Goal: Task Accomplishment & Management: Use online tool/utility

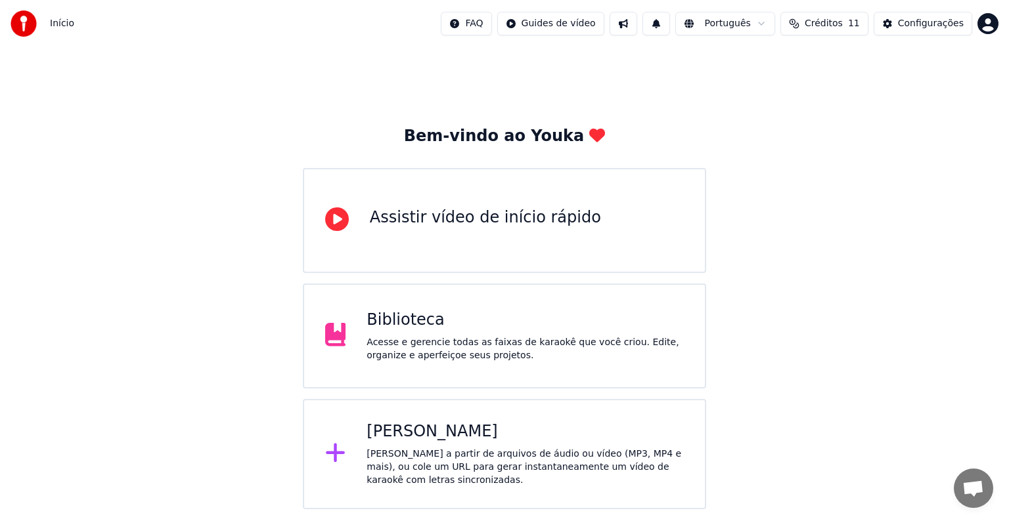
click at [475, 448] on div "[PERSON_NAME] a partir de arquivos de áudio ou vídeo (MP3, MP4 e mais), ou cole…" at bounding box center [524, 467] width 317 height 39
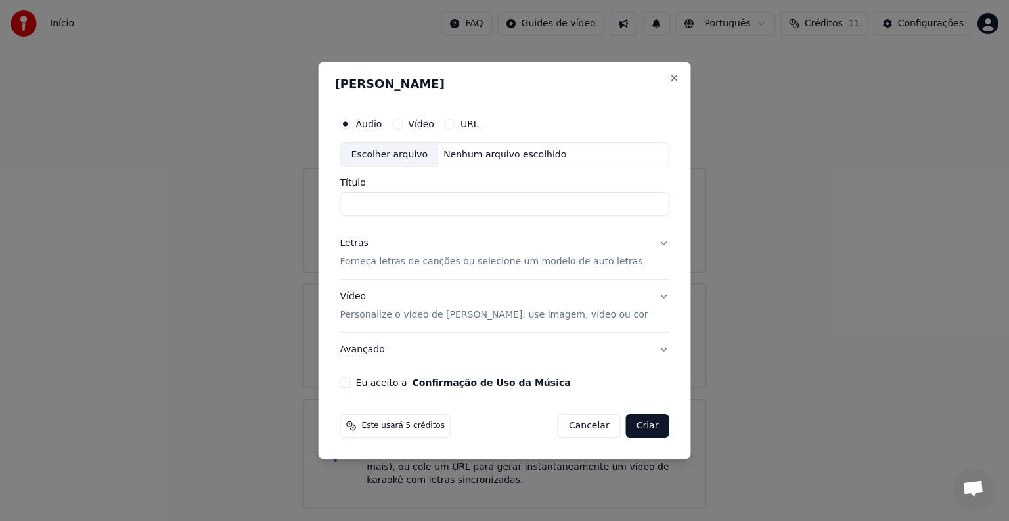
click at [405, 154] on div "Escolher arquivo" at bounding box center [390, 155] width 98 height 24
click at [355, 201] on input "**********" at bounding box center [504, 204] width 329 height 24
paste input "**********"
type input "**********"
click at [422, 258] on p "Forneça letras de canções ou selecione um modelo de auto letras" at bounding box center [491, 261] width 303 height 13
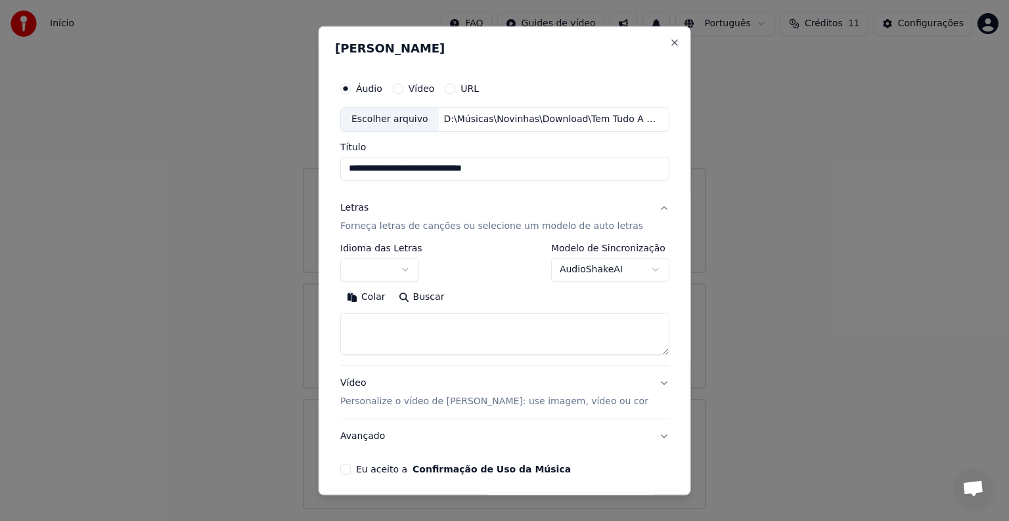
click at [403, 330] on textarea at bounding box center [504, 334] width 329 height 42
paste textarea "**********"
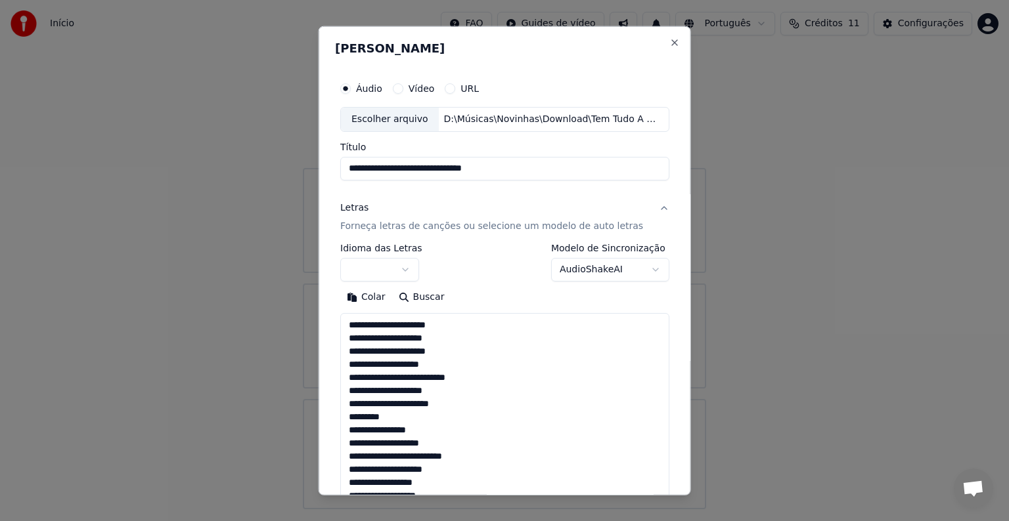
scroll to position [777, 0]
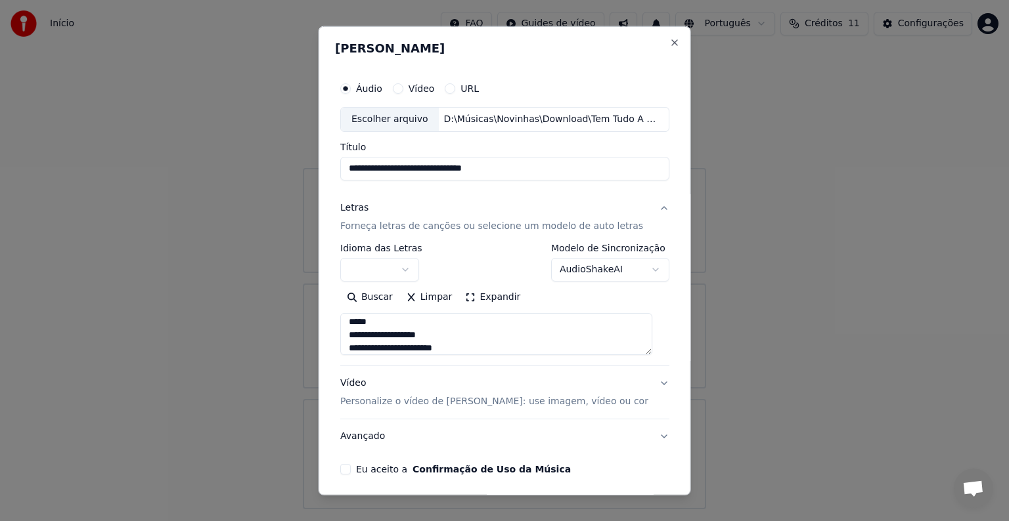
type textarea "**********"
click at [399, 271] on button "button" at bounding box center [379, 270] width 79 height 24
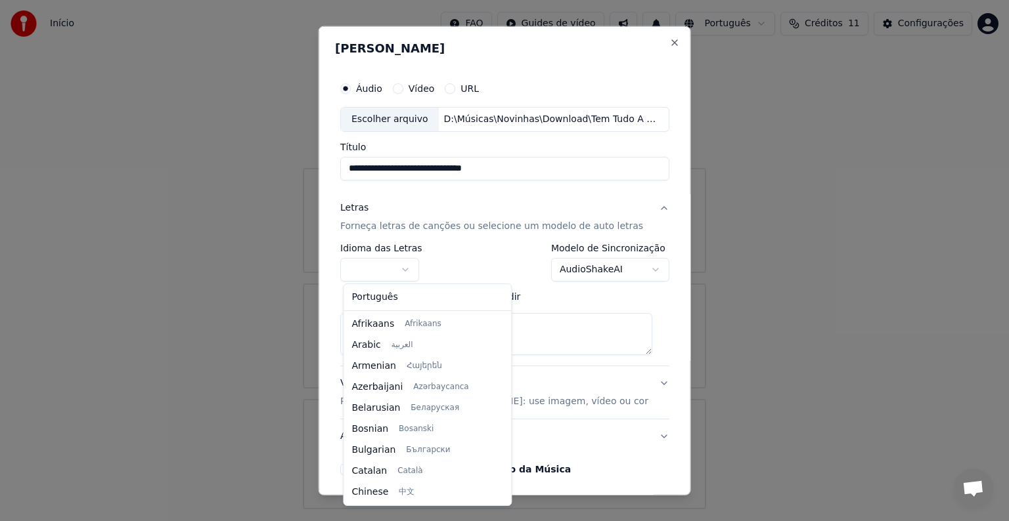
select select "**"
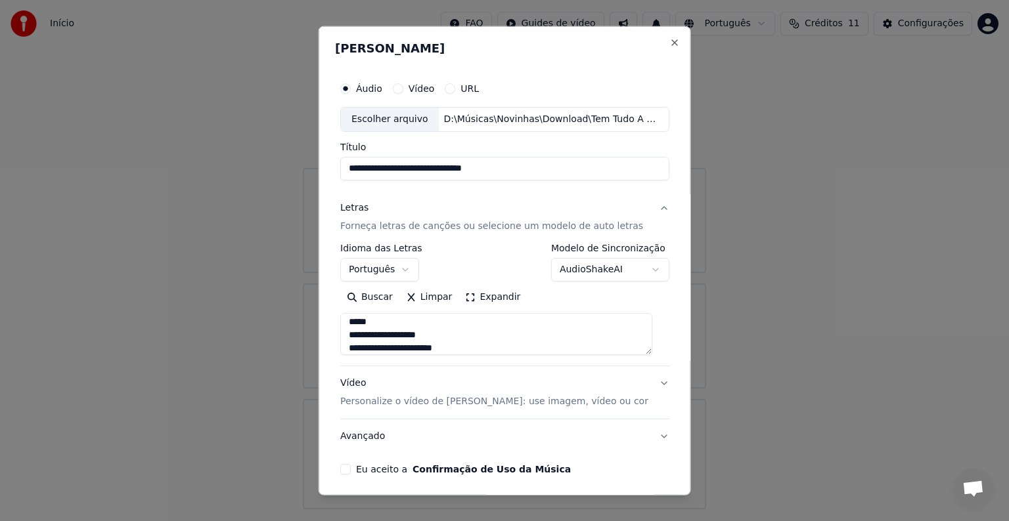
click at [452, 402] on p "Personalize o vídeo de [PERSON_NAME]: use imagem, vídeo ou cor" at bounding box center [494, 401] width 308 height 13
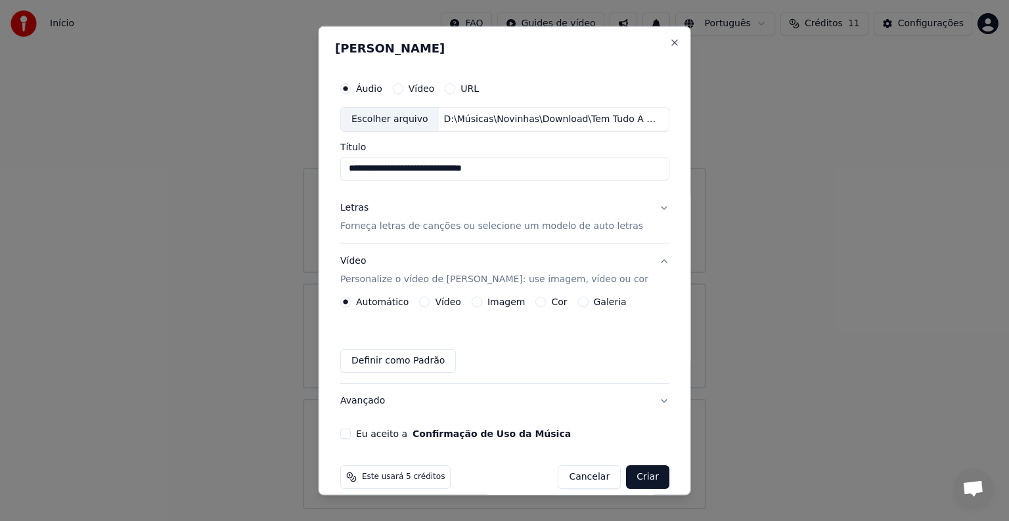
click at [503, 303] on label "Imagem" at bounding box center [505, 301] width 37 height 9
click at [481, 303] on button "Imagem" at bounding box center [476, 302] width 11 height 11
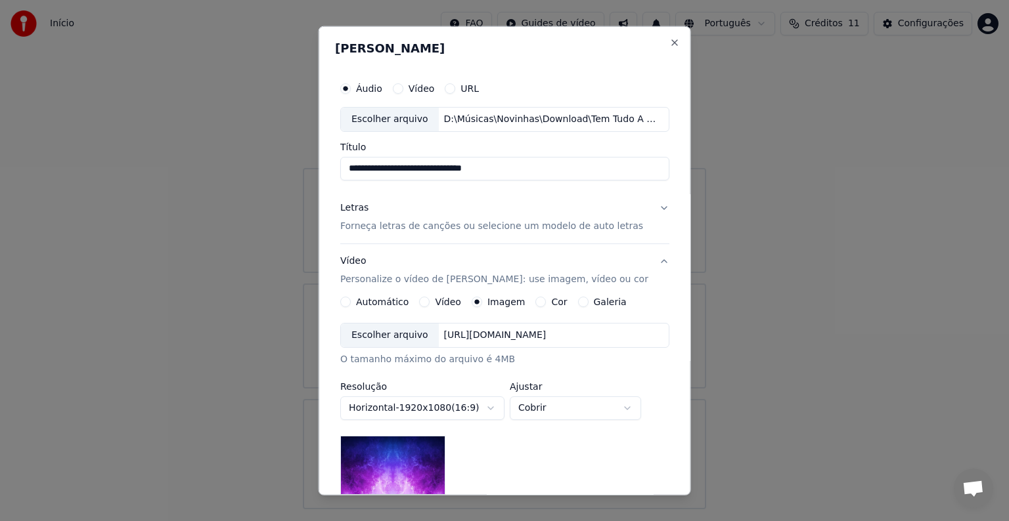
click at [386, 341] on div "Escolher arquivo" at bounding box center [390, 336] width 98 height 24
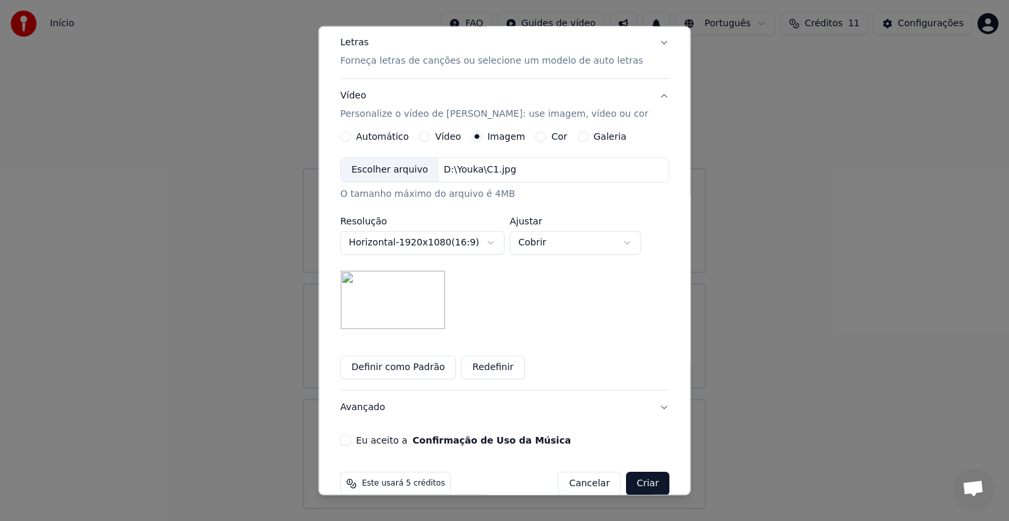
scroll to position [167, 0]
click at [402, 442] on label "Eu aceito a Confirmação de Uso da Música" at bounding box center [463, 439] width 215 height 9
click at [351, 442] on button "Eu aceito a Confirmação de Uso da Música" at bounding box center [345, 439] width 11 height 11
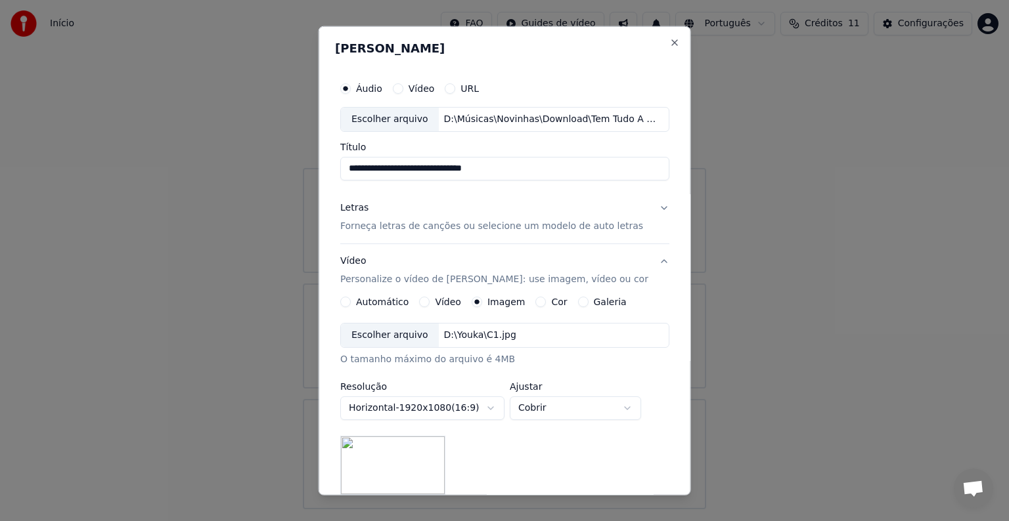
click at [411, 225] on p "Forneça letras de canções ou selecione um modelo de auto letras" at bounding box center [491, 226] width 303 height 13
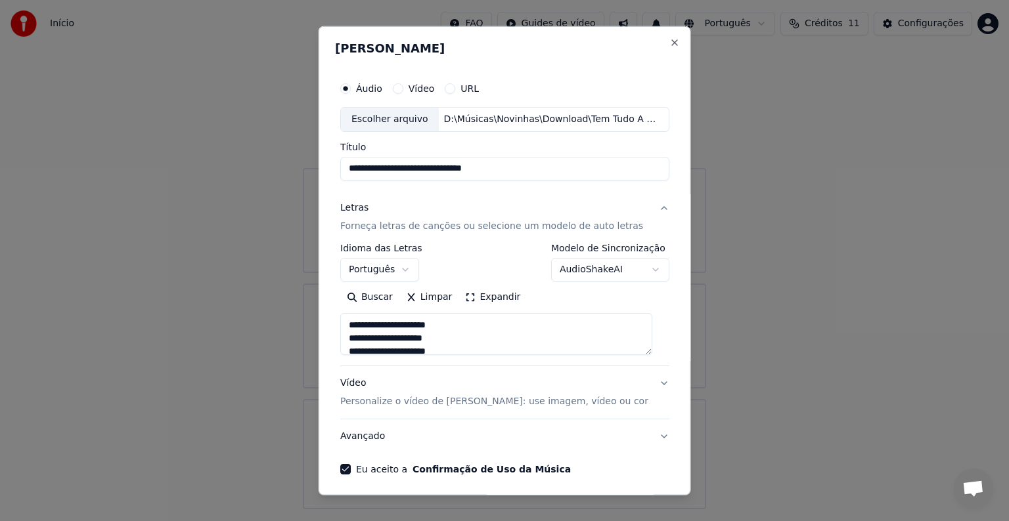
click at [498, 297] on button "Expandir" at bounding box center [492, 297] width 68 height 21
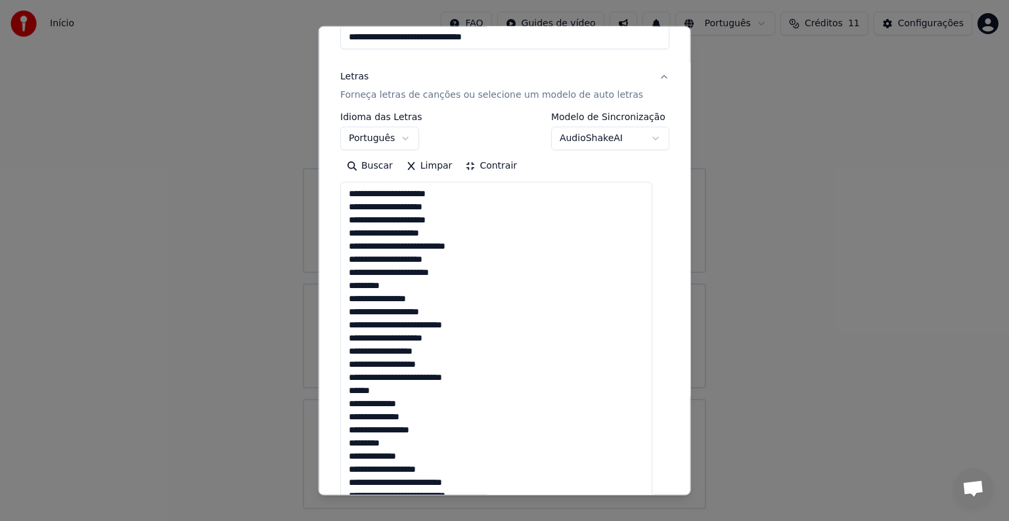
scroll to position [139, 0]
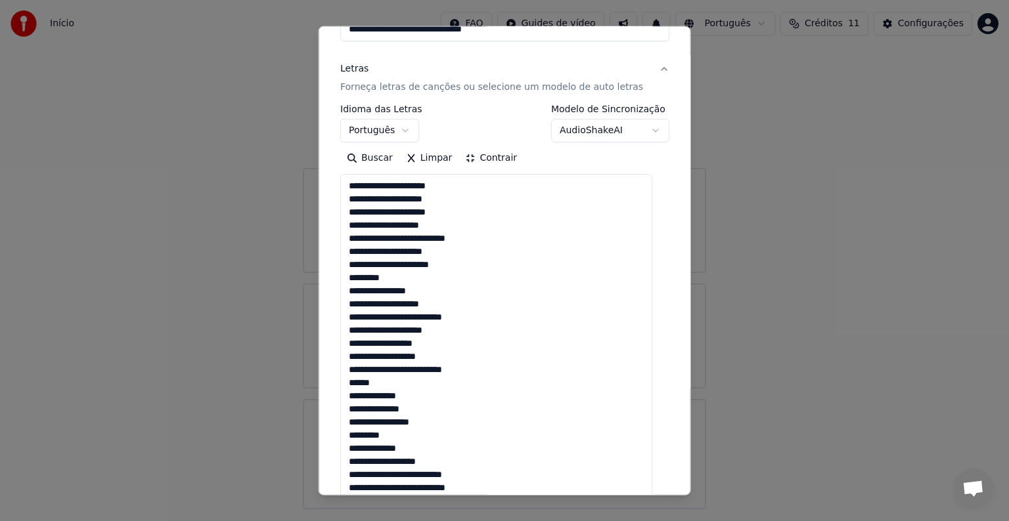
drag, startPoint x: 380, startPoint y: 383, endPoint x: 349, endPoint y: 380, distance: 30.4
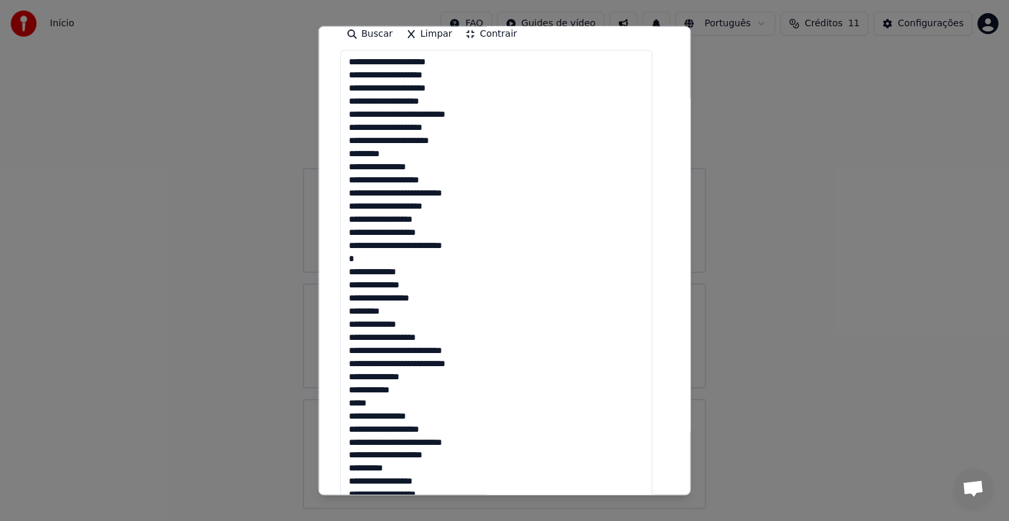
scroll to position [269, 0]
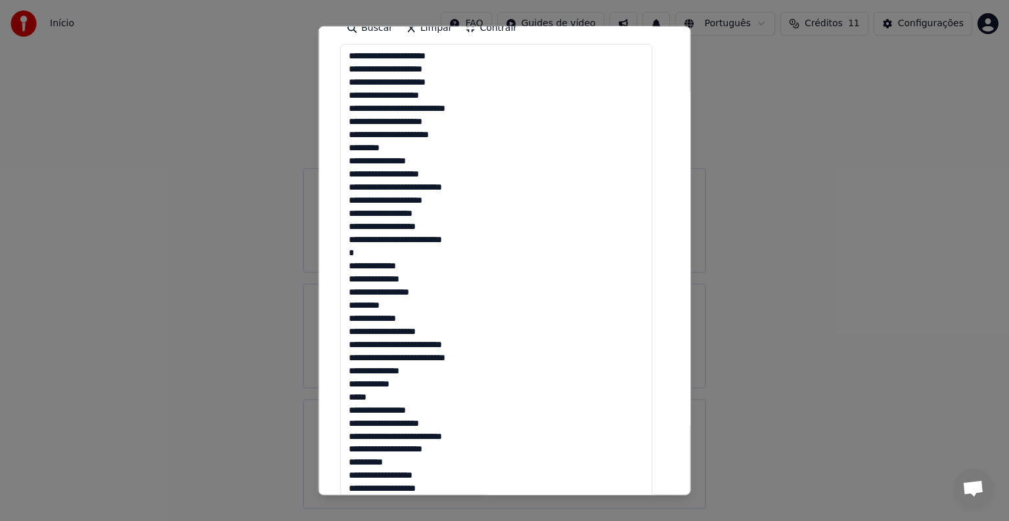
click at [352, 145] on textarea at bounding box center [496, 456] width 312 height 824
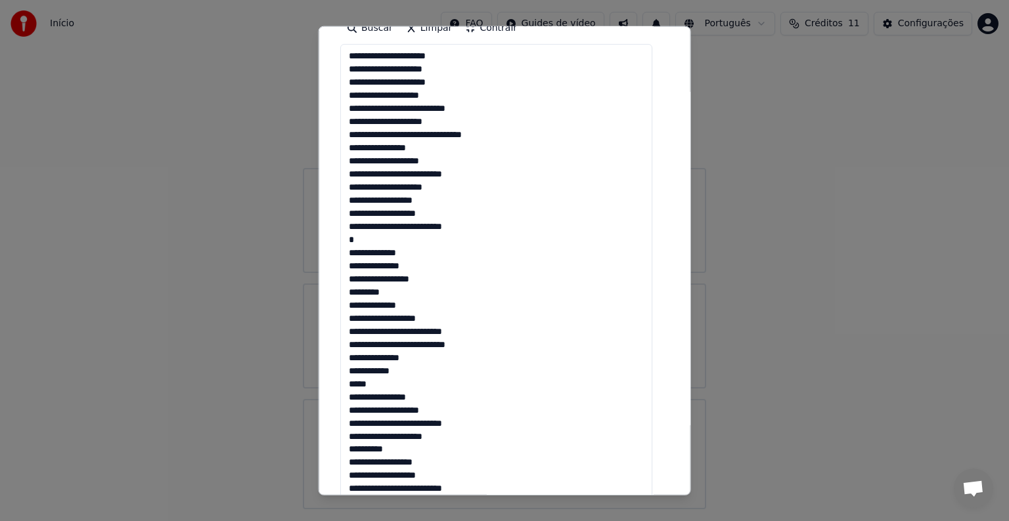
click at [466, 134] on textarea at bounding box center [496, 456] width 312 height 824
click at [349, 147] on textarea at bounding box center [496, 456] width 312 height 824
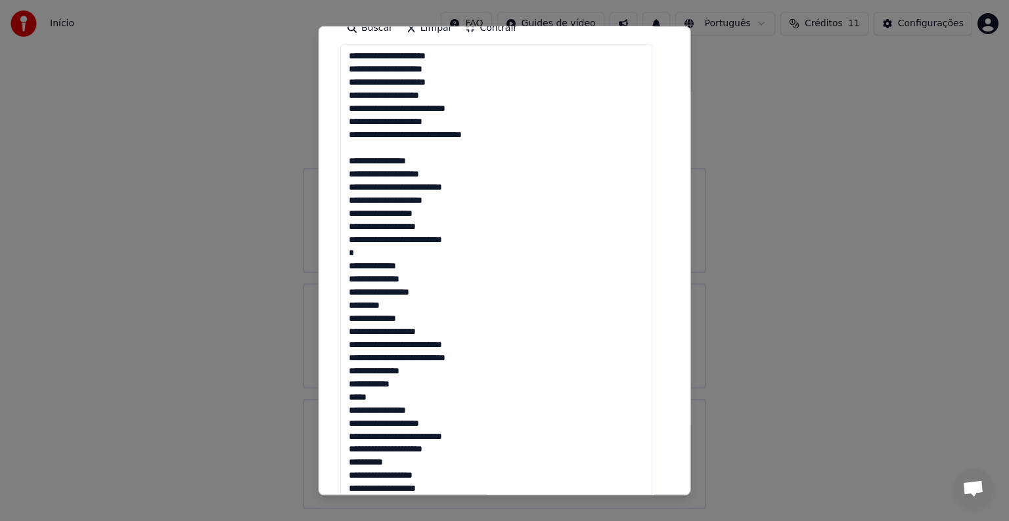
drag, startPoint x: 370, startPoint y: 395, endPoint x: 349, endPoint y: 395, distance: 21.0
click at [349, 395] on textarea at bounding box center [496, 456] width 312 height 824
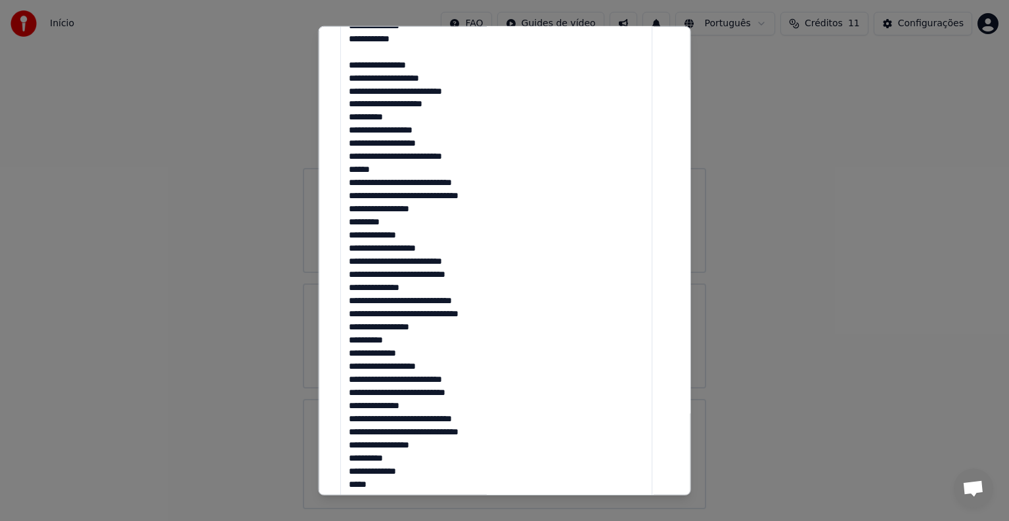
scroll to position [616, 0]
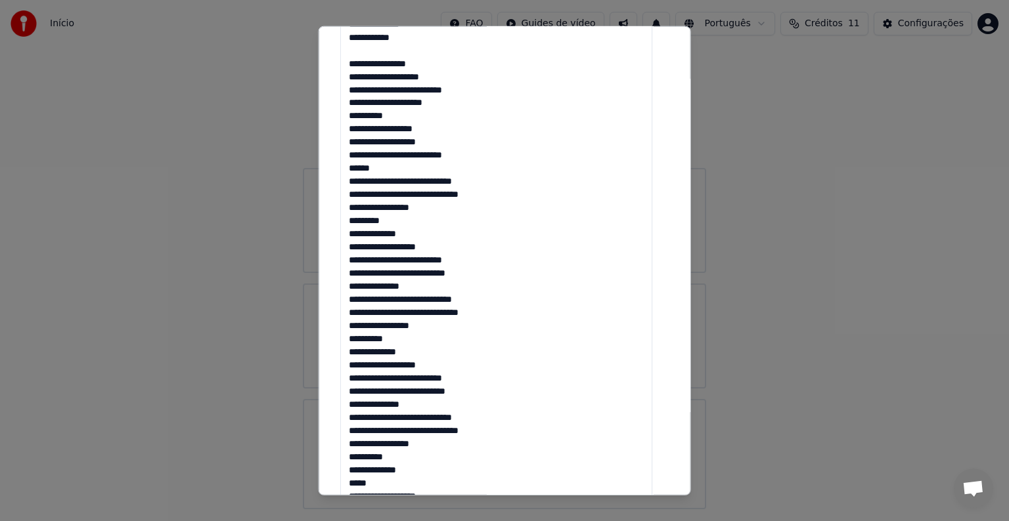
drag, startPoint x: 398, startPoint y: 116, endPoint x: 351, endPoint y: 116, distance: 46.6
click at [351, 116] on textarea at bounding box center [496, 109] width 312 height 824
drag, startPoint x: 378, startPoint y: 169, endPoint x: 350, endPoint y: 173, distance: 27.8
click at [350, 173] on textarea at bounding box center [496, 109] width 312 height 824
click at [349, 181] on textarea at bounding box center [496, 109] width 312 height 824
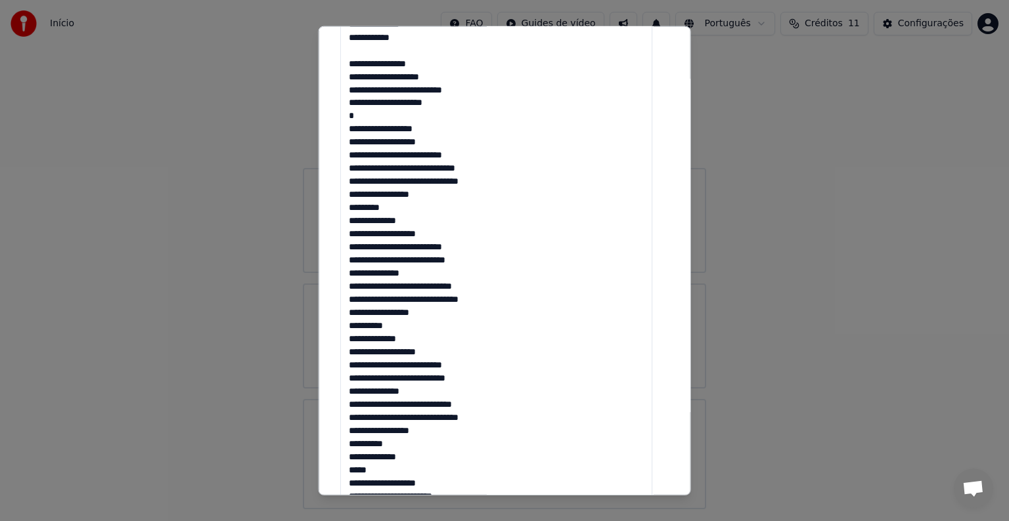
click at [348, 167] on textarea at bounding box center [496, 109] width 312 height 824
click at [352, 208] on textarea at bounding box center [496, 109] width 312 height 824
click at [352, 285] on textarea at bounding box center [496, 109] width 312 height 824
click at [349, 285] on textarea at bounding box center [496, 109] width 312 height 824
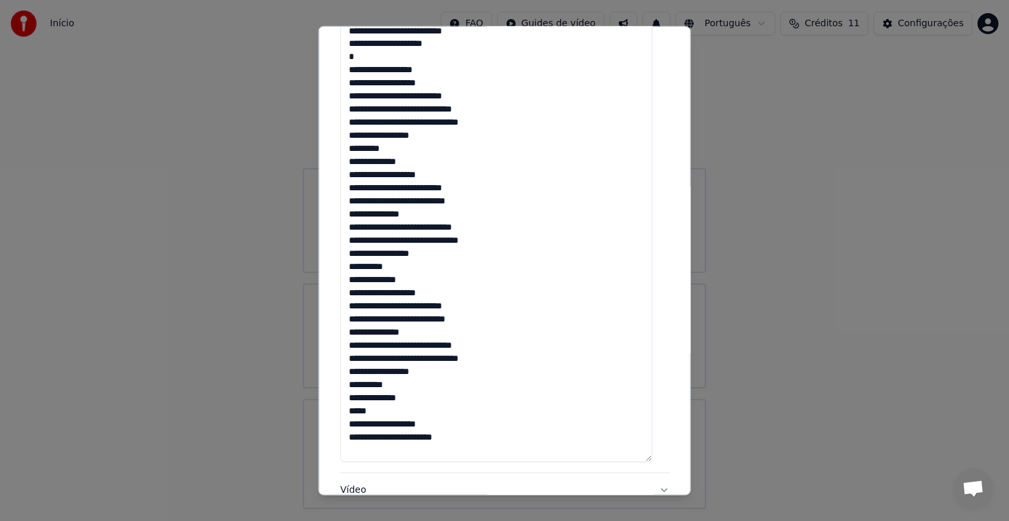
scroll to position [680, 0]
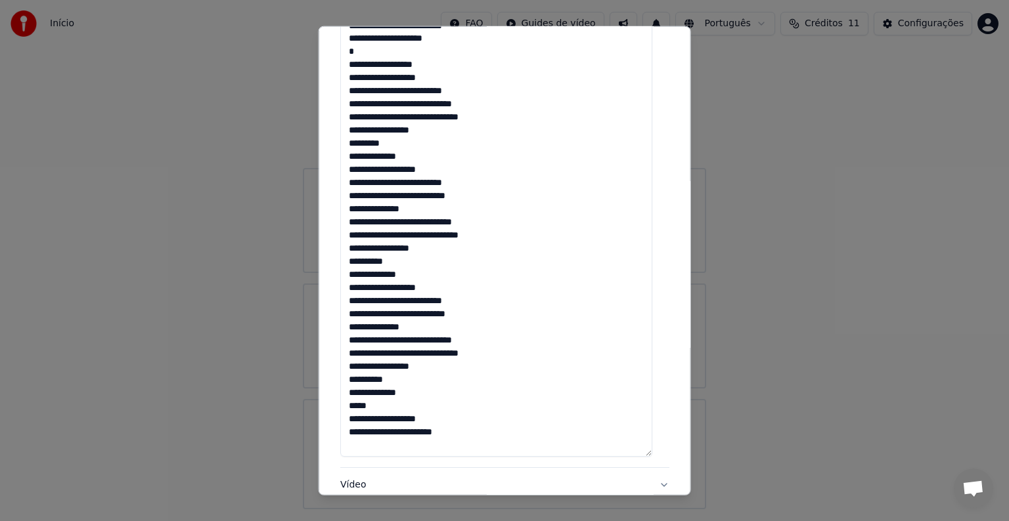
drag, startPoint x: 377, startPoint y: 407, endPoint x: 345, endPoint y: 407, distance: 32.2
click at [345, 407] on textarea at bounding box center [496, 45] width 312 height 824
type textarea "**********"
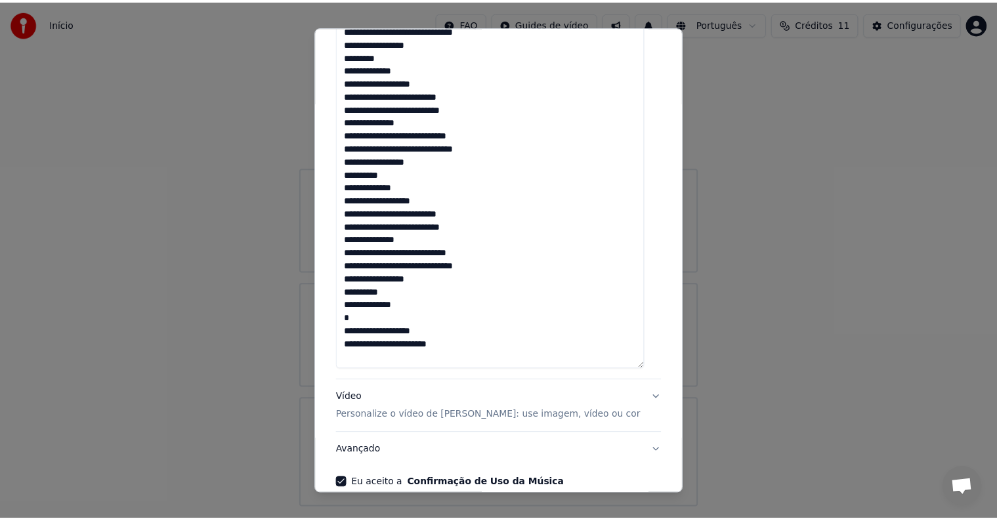
scroll to position [832, 0]
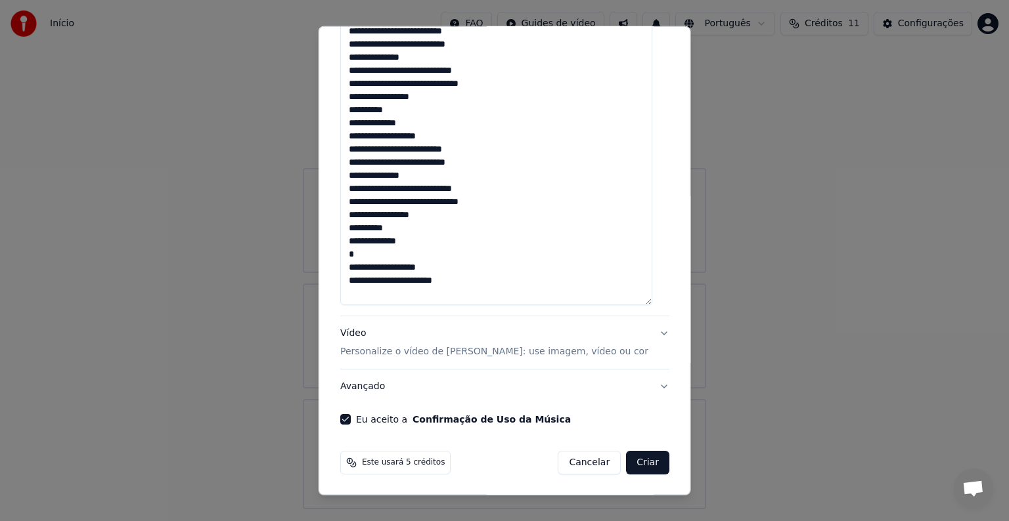
click at [630, 462] on button "Criar" at bounding box center [647, 463] width 43 height 24
